Goal: Register for event/course

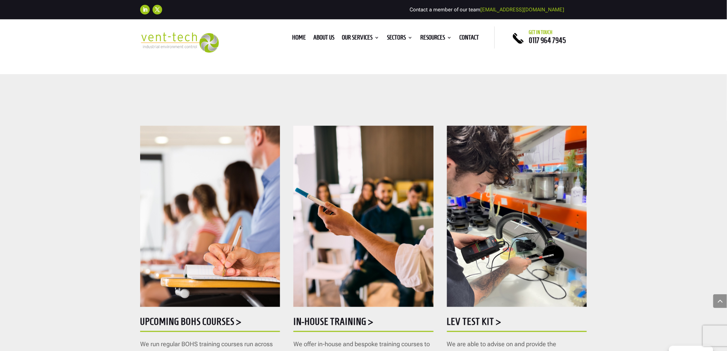
scroll to position [305, 0]
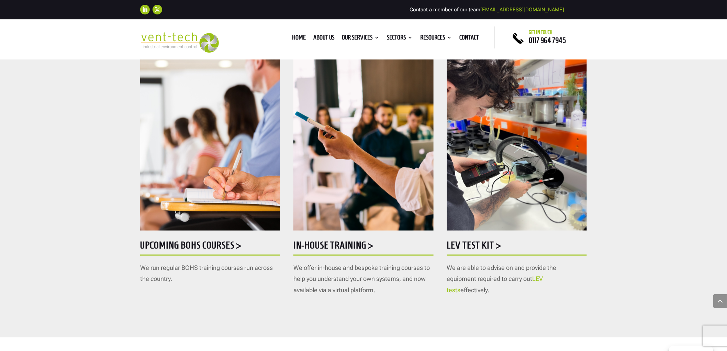
click at [179, 247] on h5 "Upcoming BOHS courses >" at bounding box center [210, 246] width 140 height 13
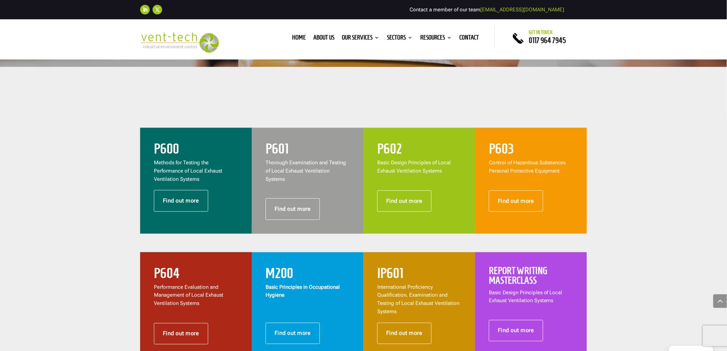
scroll to position [305, 0]
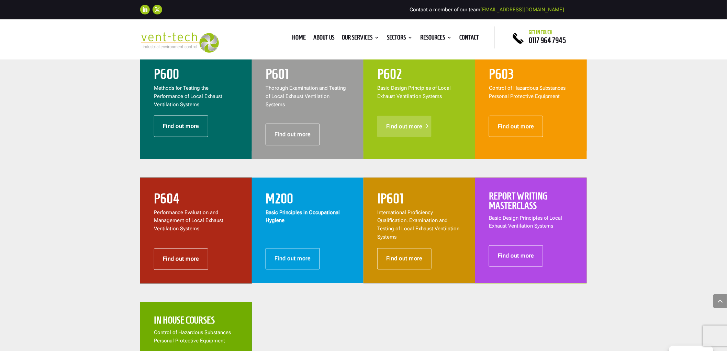
click at [400, 129] on link "Find out more" at bounding box center [404, 126] width 54 height 21
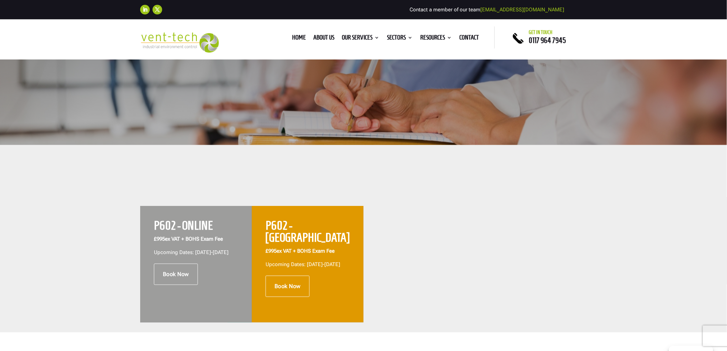
scroll to position [267, 0]
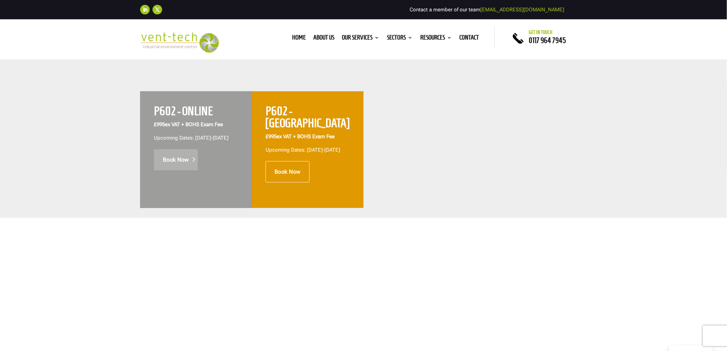
click at [163, 167] on link "Book Now" at bounding box center [176, 159] width 44 height 21
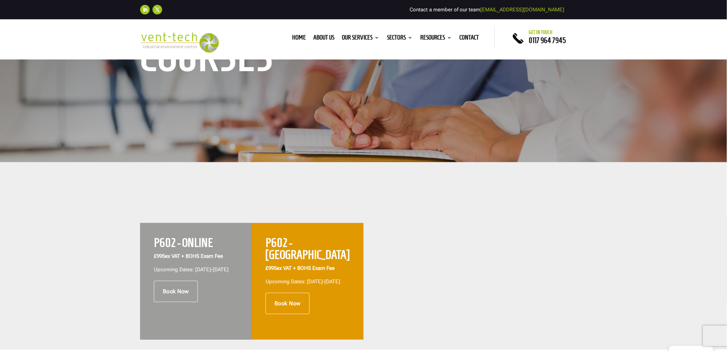
scroll to position [76, 0]
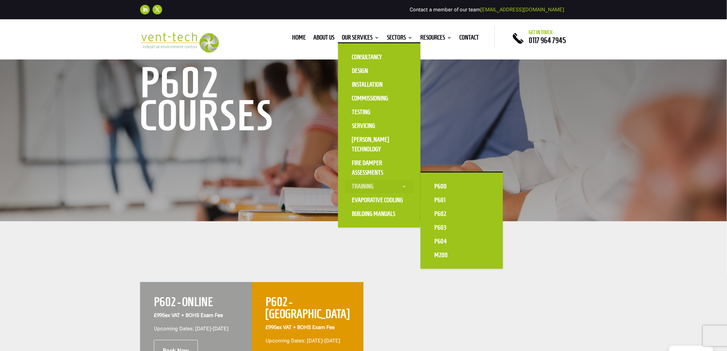
click at [376, 181] on link "Training" at bounding box center [379, 186] width 69 height 14
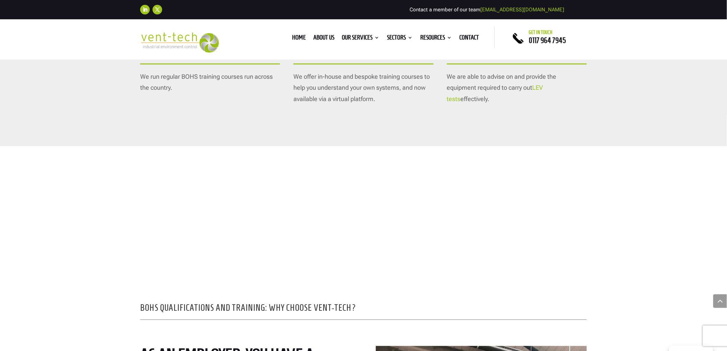
scroll to position [343, 0]
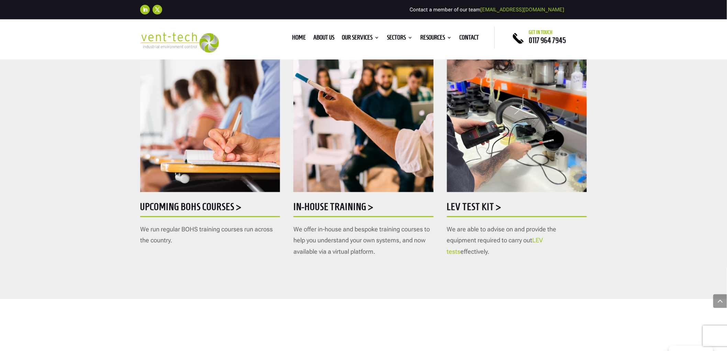
click at [346, 210] on h5 "In-house training >" at bounding box center [363, 208] width 140 height 13
click at [188, 208] on h5 "Upcoming BOHS courses >" at bounding box center [210, 208] width 140 height 13
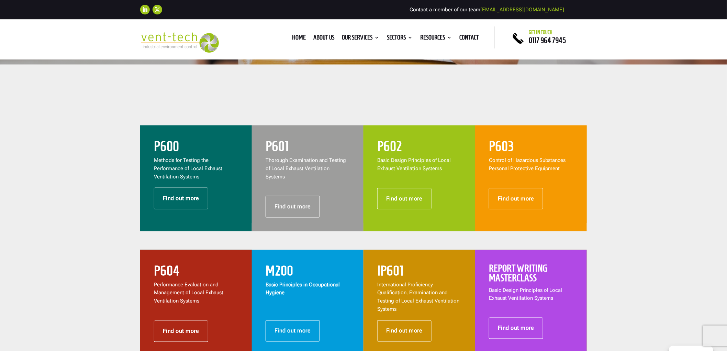
scroll to position [229, 0]
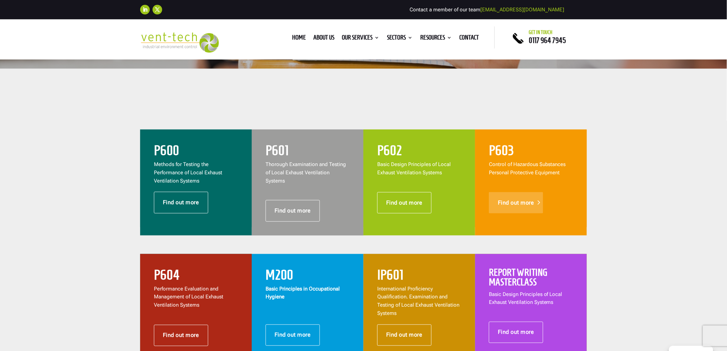
click at [519, 209] on link "Find out more" at bounding box center [516, 202] width 54 height 21
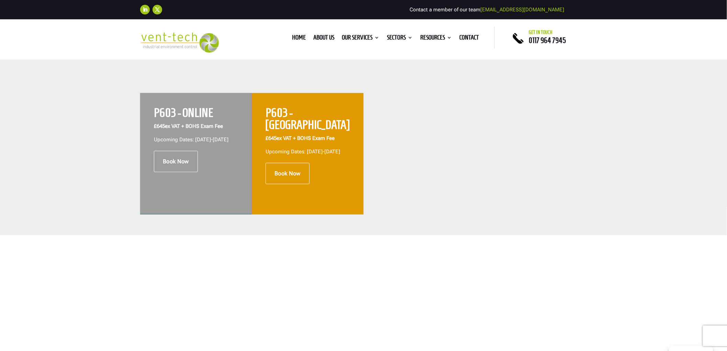
scroll to position [267, 0]
